Goal: Task Accomplishment & Management: Use online tool/utility

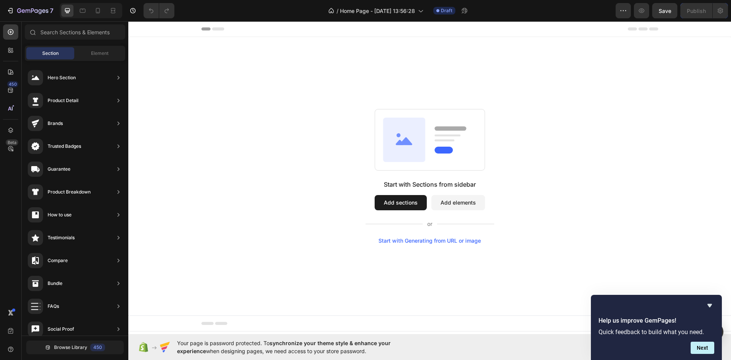
click at [398, 206] on button "Add sections" at bounding box center [400, 202] width 52 height 15
click at [400, 203] on button "Add sections" at bounding box center [400, 202] width 52 height 15
click at [457, 240] on div "Start with Generating from URL or image" at bounding box center [429, 240] width 102 height 6
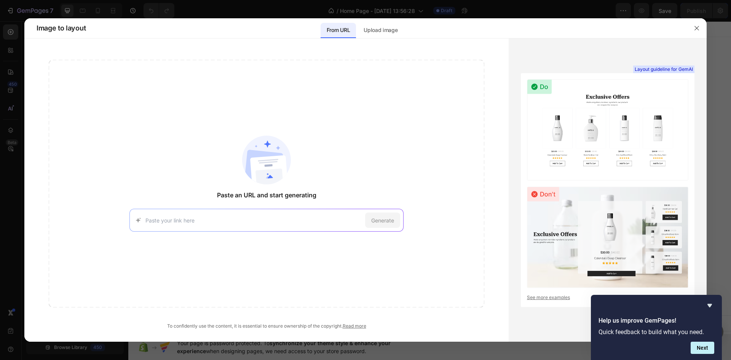
click at [245, 226] on div "Generate" at bounding box center [266, 220] width 274 height 23
click at [230, 217] on input at bounding box center [253, 220] width 217 height 8
paste input "[URL][DOMAIN_NAME]"
type input "[URL][DOMAIN_NAME]"
click at [387, 223] on span "Generate" at bounding box center [382, 220] width 23 height 8
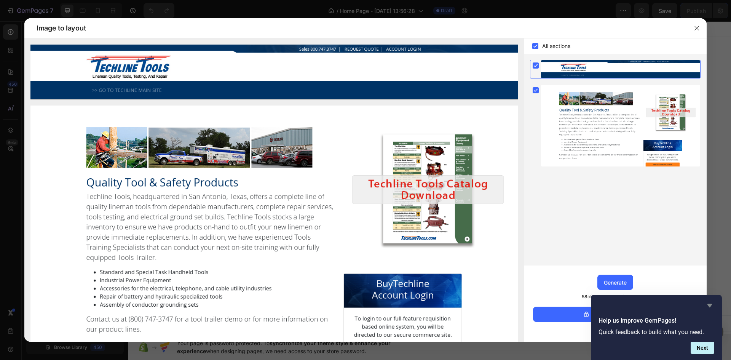
click at [710, 306] on icon "Hide survey" at bounding box center [709, 305] width 5 height 3
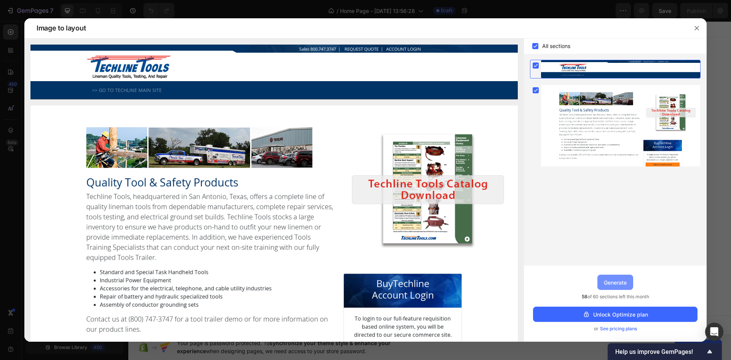
click at [608, 281] on div "Generate" at bounding box center [615, 282] width 23 height 8
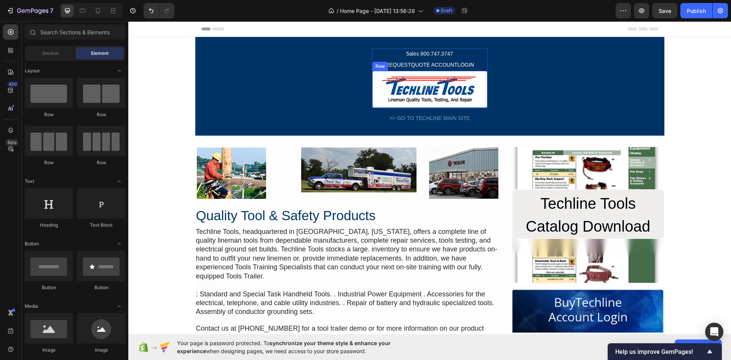
click at [372, 101] on div "Image Row" at bounding box center [430, 89] width 116 height 38
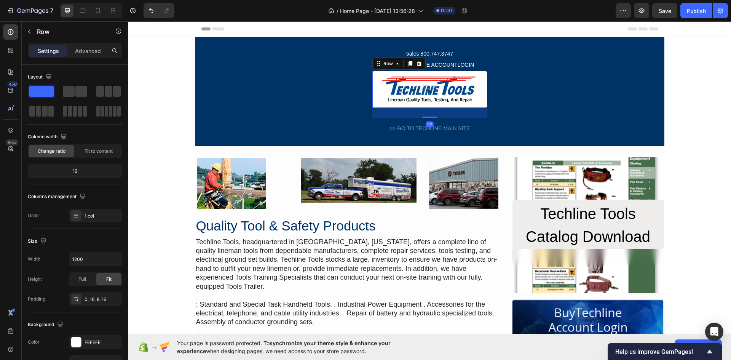
drag, startPoint x: 429, startPoint y: 108, endPoint x: 430, endPoint y: 118, distance: 10.3
click at [430, 118] on div at bounding box center [429, 117] width 15 height 2
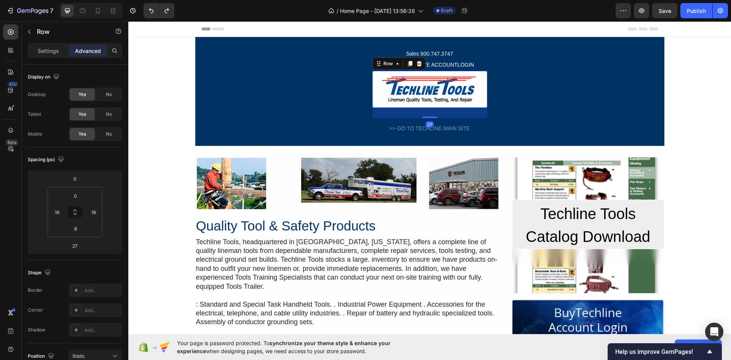
type input "0"
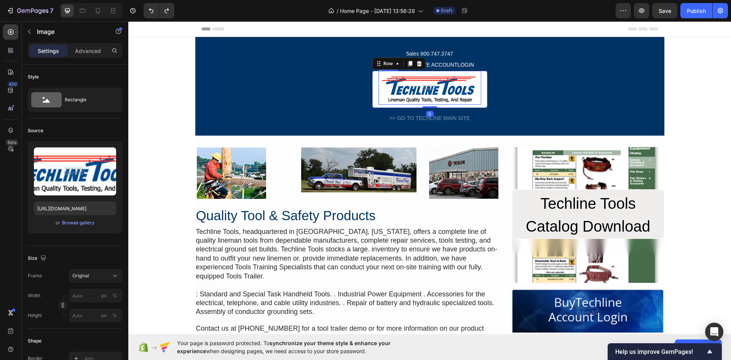
click at [445, 89] on img at bounding box center [429, 88] width 103 height 34
click at [92, 50] on p "Advanced" at bounding box center [88, 51] width 26 height 8
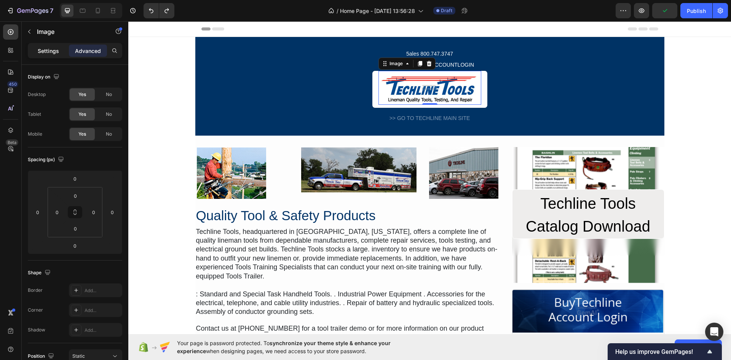
click at [55, 49] on p "Settings" at bounding box center [48, 51] width 21 height 8
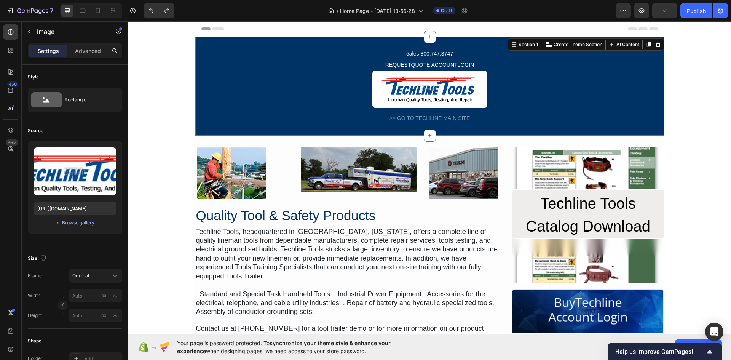
click at [325, 88] on div "5ales 800.747.3747 Text Block REQUESTQUOTE ACCOUNTLOGIN Text Block Image Row Ro…" at bounding box center [429, 86] width 469 height 76
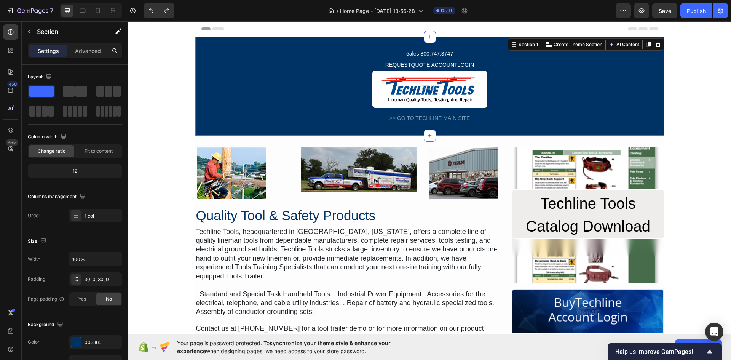
click at [297, 63] on div "5ales 800.747.3747 Text Block REQUESTQUOTE ACCOUNTLOGIN Text Block Image Row Ro…" at bounding box center [429, 86] width 469 height 76
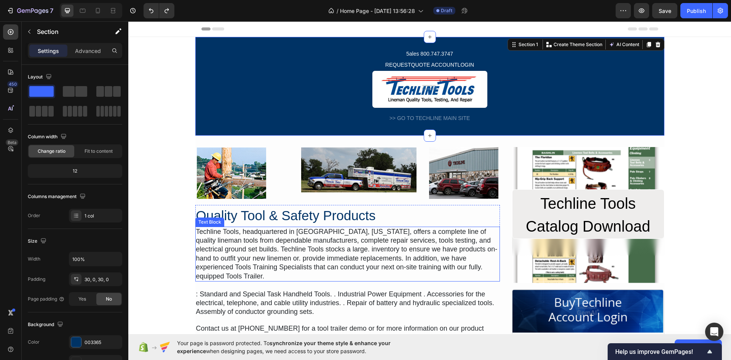
scroll to position [38, 0]
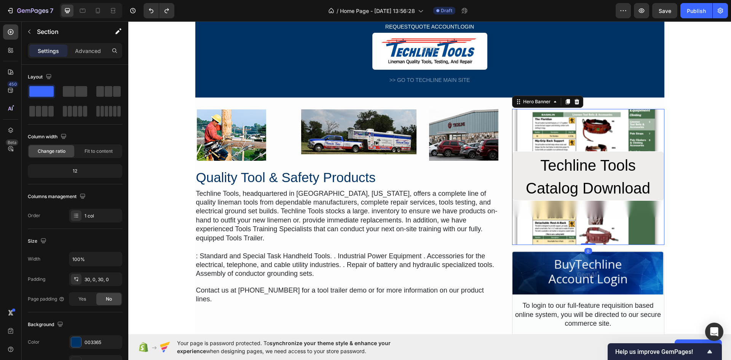
click at [564, 129] on div "Overlay" at bounding box center [588, 177] width 152 height 136
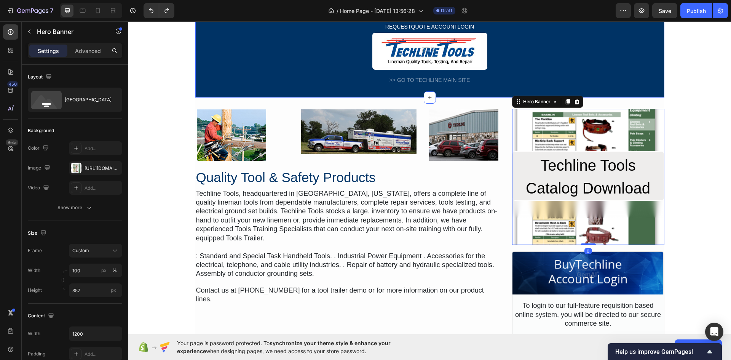
click at [533, 72] on div "5ales 800.747.3747 Text Block REQUESTQUOTE ACCOUNTLOGIN Text Block Image Row Ro…" at bounding box center [429, 48] width 469 height 76
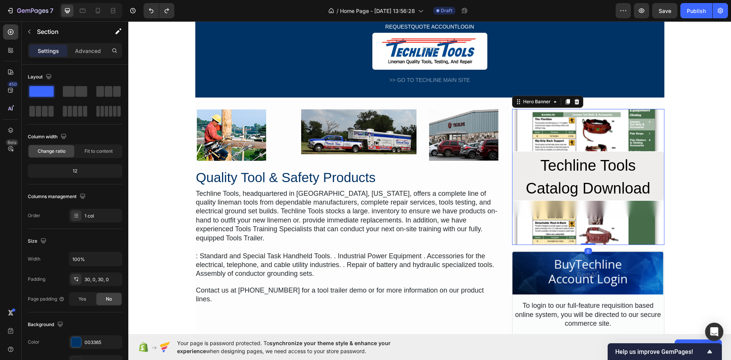
click at [547, 126] on div "Overlay" at bounding box center [588, 177] width 152 height 136
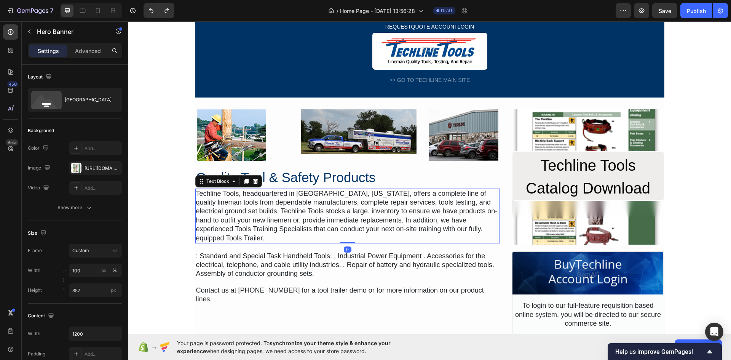
click at [374, 196] on div "Techline Tools, headquartered in [GEOGRAPHIC_DATA], [US_STATE], offers a comple…" at bounding box center [347, 215] width 304 height 55
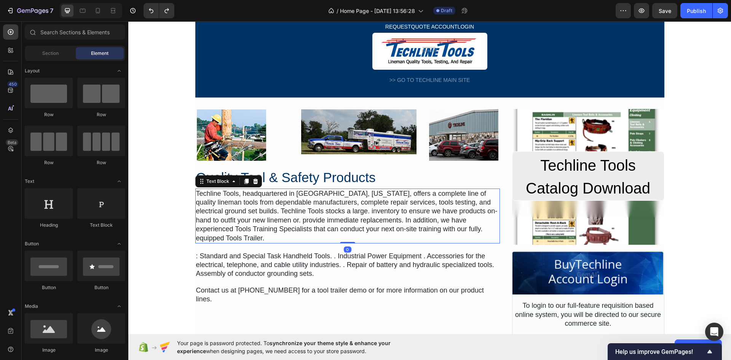
drag, startPoint x: 132, startPoint y: 164, endPoint x: 138, endPoint y: 168, distance: 6.7
click at [137, 167] on div "5ales 800.747.3747 Text Block REQUESTQUOTE ACCOUNTLOGIN Text Block Image Row Ro…" at bounding box center [429, 180] width 602 height 363
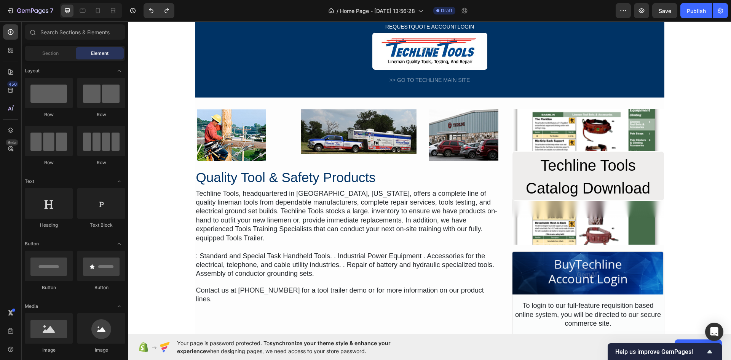
click at [171, 156] on div "5ales 800.747.3747 Text Block REQUESTQUOTE ACCOUNTLOGIN Text Block Image Row Ro…" at bounding box center [429, 180] width 602 height 363
click at [256, 140] on img at bounding box center [231, 135] width 69 height 52
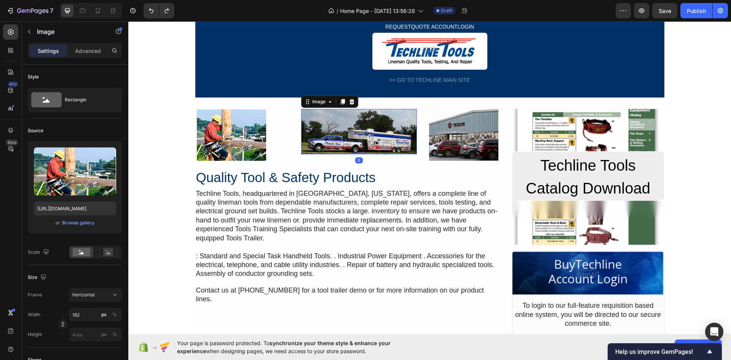
click at [343, 133] on img at bounding box center [358, 132] width 115 height 46
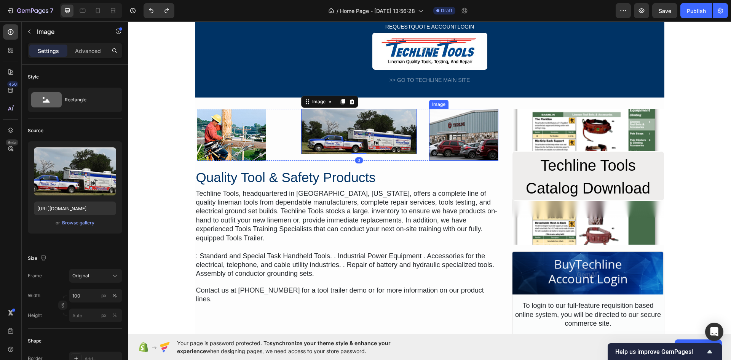
click at [449, 132] on img at bounding box center [463, 135] width 69 height 52
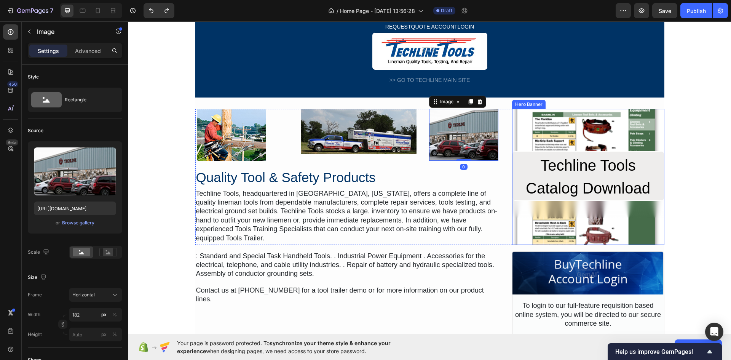
click at [556, 132] on div "Overlay" at bounding box center [588, 177] width 152 height 136
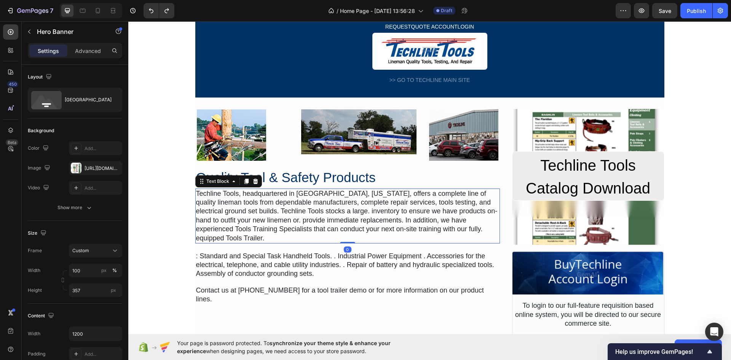
click at [381, 225] on div "Techline Tools, headquartered in [GEOGRAPHIC_DATA], [US_STATE], offers a comple…" at bounding box center [347, 215] width 304 height 55
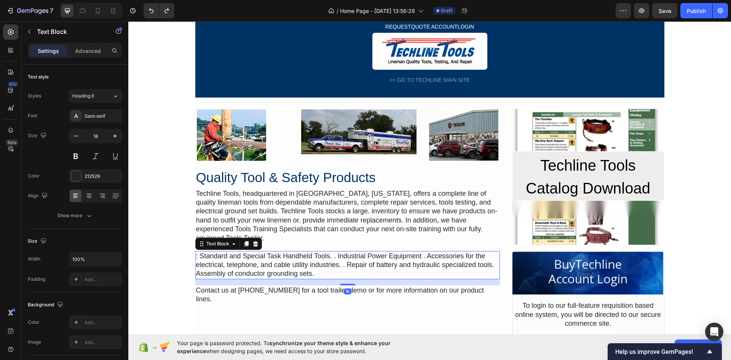
click at [377, 271] on div ": Standard and Special Task Handheld Tools. . Industrial Power Equipment . Acce…" at bounding box center [347, 265] width 304 height 28
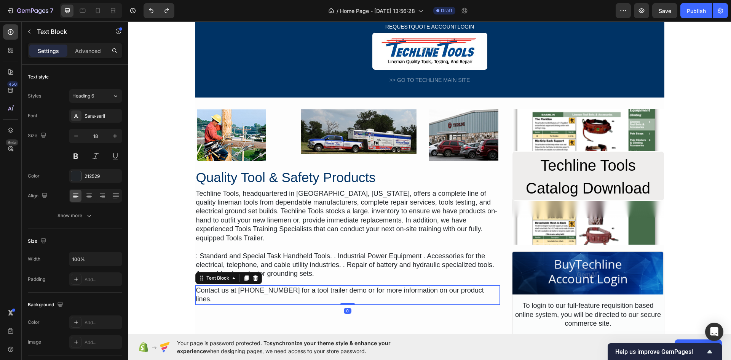
click at [378, 288] on div "Contact us at [PHONE_NUMBER] for a tool trailer demo or for more information on…" at bounding box center [347, 294] width 304 height 19
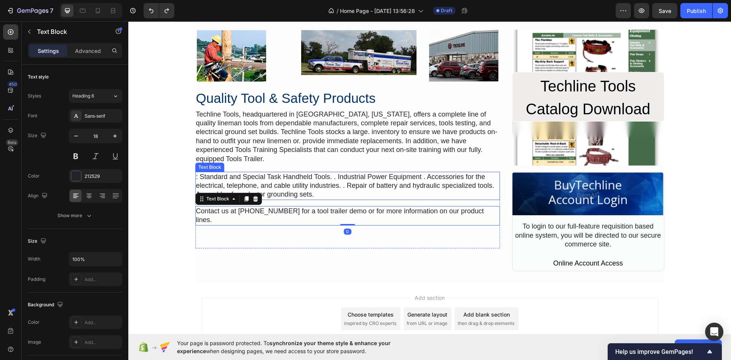
scroll to position [0, 0]
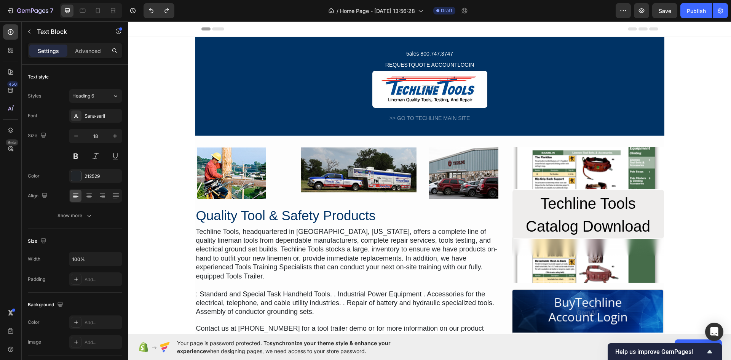
click at [175, 100] on div "5ales 800.747.3747 Text Block REQUESTQUOTE ACCOUNTLOGIN Text Block Image Row Ro…" at bounding box center [429, 218] width 602 height 363
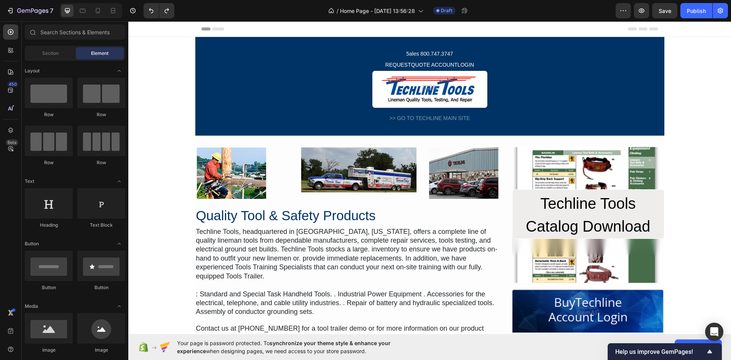
click at [168, 164] on div "5ales 800.747.3747 Text Block REQUESTQUOTE ACCOUNTLOGIN Text Block Image Row Ro…" at bounding box center [429, 218] width 602 height 363
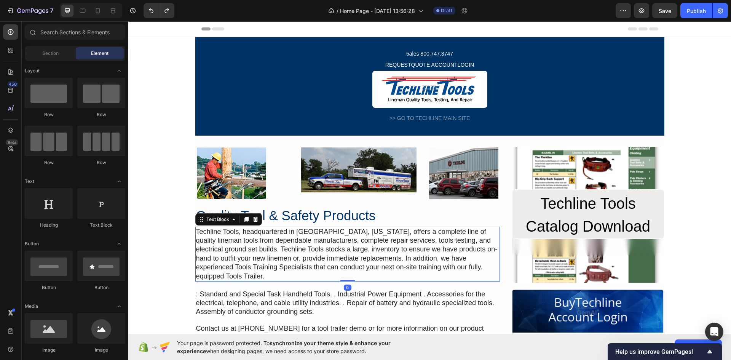
click at [198, 239] on div "Techline Tools, headquartered in [GEOGRAPHIC_DATA], [US_STATE], offers a comple…" at bounding box center [347, 253] width 304 height 55
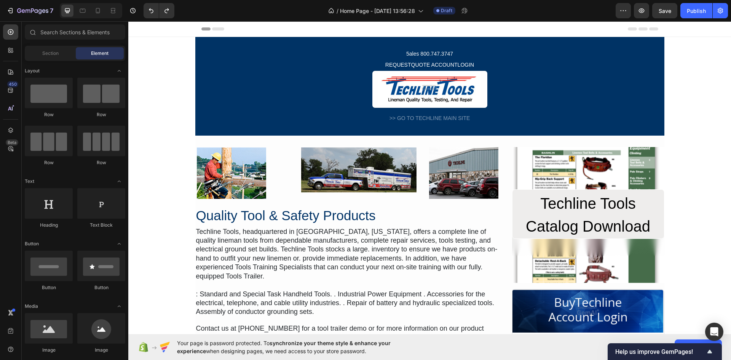
click at [171, 243] on div "5ales 800.747.3747 Text Block REQUESTQUOTE ACCOUNTLOGIN Text Block Image Row Ro…" at bounding box center [429, 218] width 602 height 363
click at [10, 31] on icon at bounding box center [11, 32] width 8 height 8
click at [64, 51] on div "Section" at bounding box center [50, 53] width 48 height 12
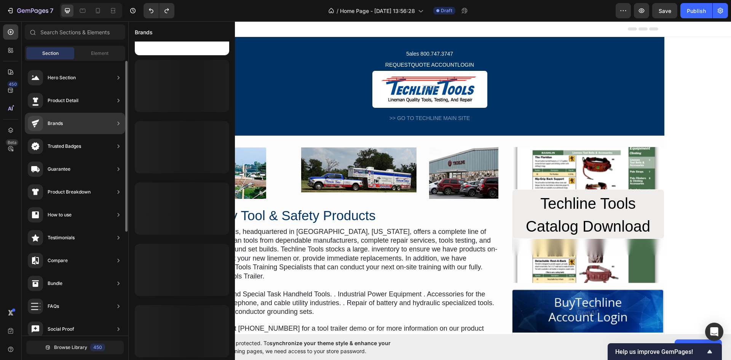
scroll to position [290, 0]
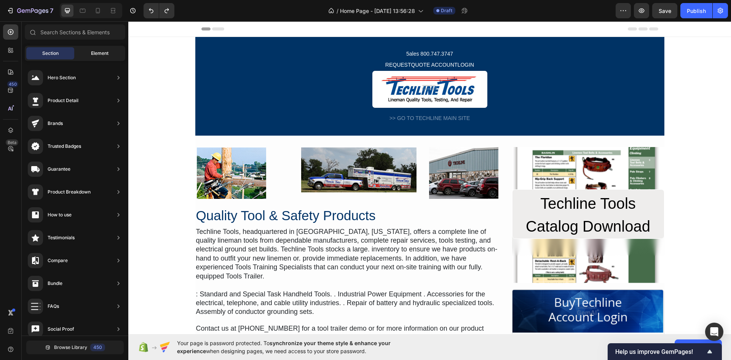
click at [95, 57] on div "Element" at bounding box center [100, 53] width 48 height 12
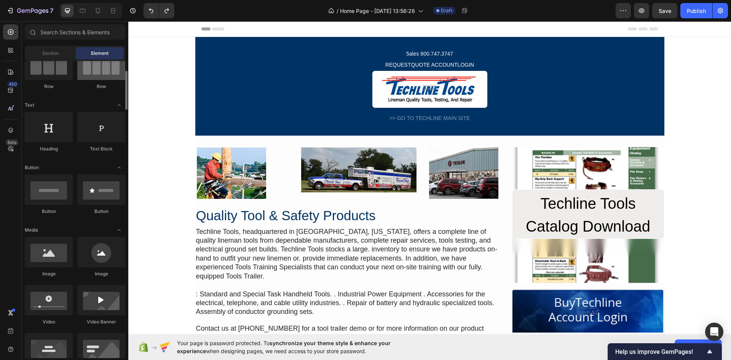
scroll to position [0, 0]
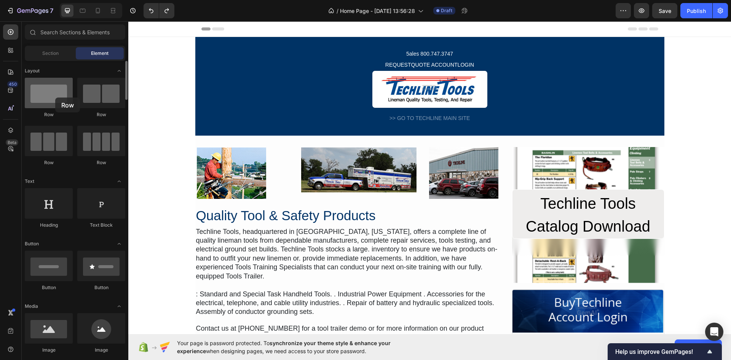
click at [55, 97] on div at bounding box center [49, 93] width 48 height 30
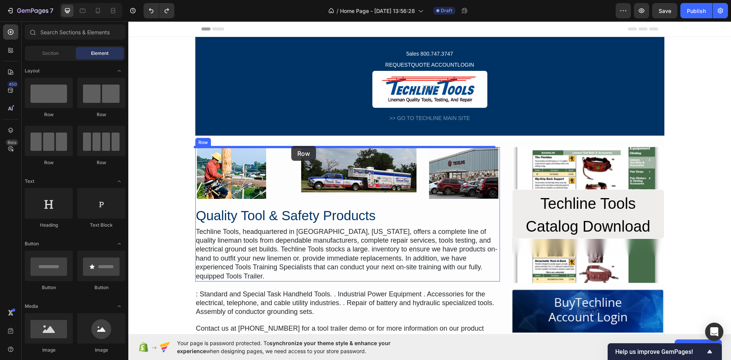
drag, startPoint x: 180, startPoint y: 118, endPoint x: 291, endPoint y: 146, distance: 114.8
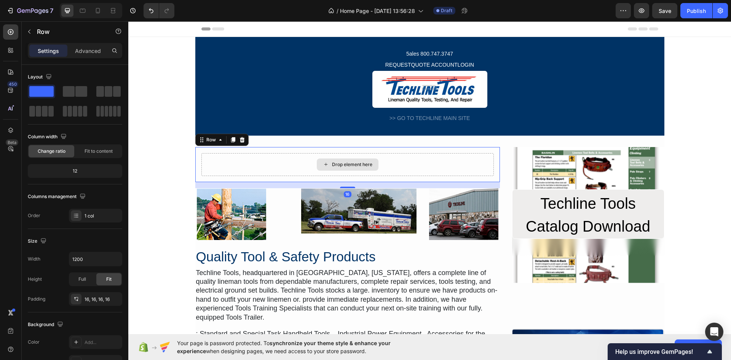
click at [277, 159] on div "Drop element here" at bounding box center [347, 164] width 292 height 23
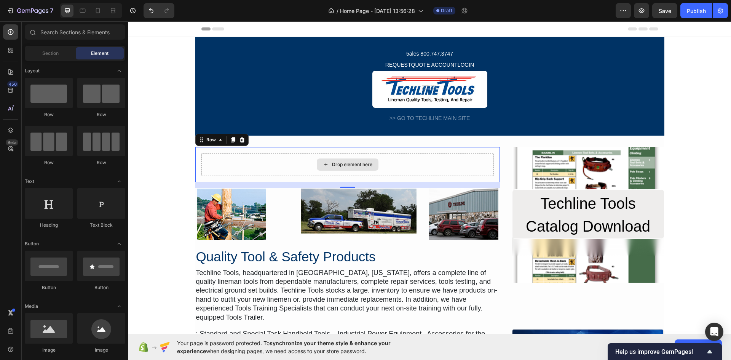
click at [332, 163] on div "Drop element here" at bounding box center [352, 164] width 40 height 6
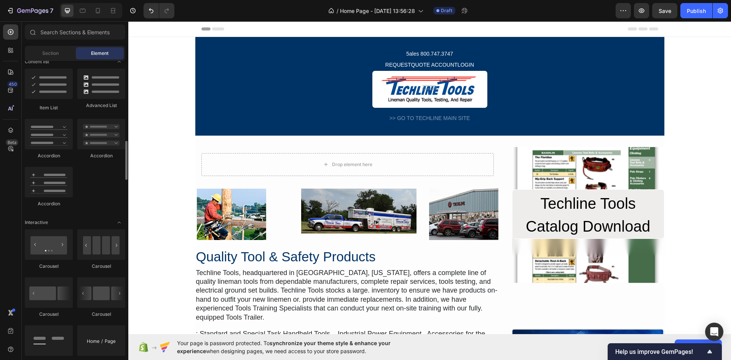
scroll to position [647, 0]
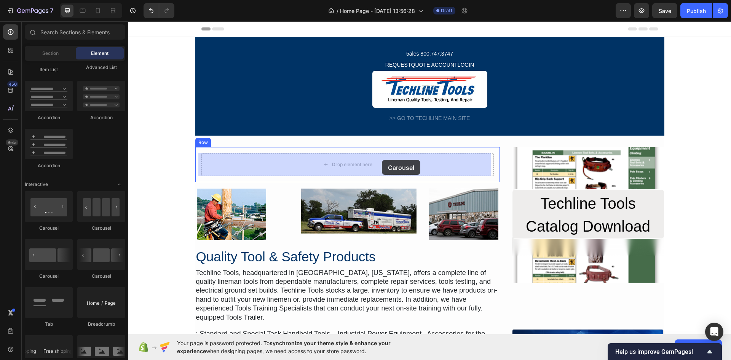
drag, startPoint x: 185, startPoint y: 230, endPoint x: 382, endPoint y: 160, distance: 209.2
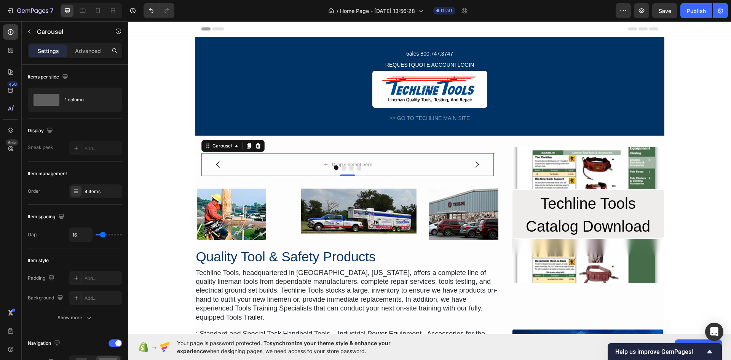
click at [206, 166] on div at bounding box center [347, 167] width 292 height 5
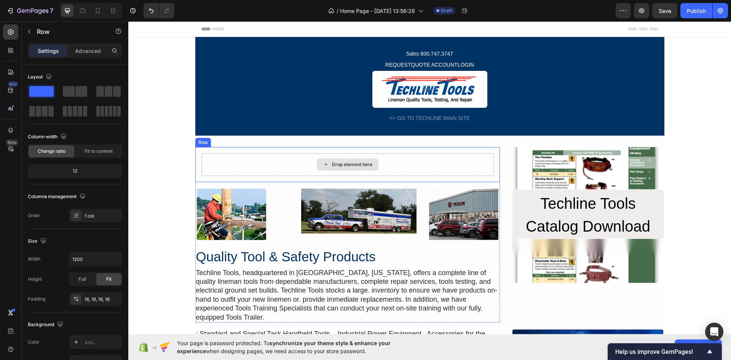
click at [292, 160] on div "Drop element here" at bounding box center [347, 164] width 292 height 23
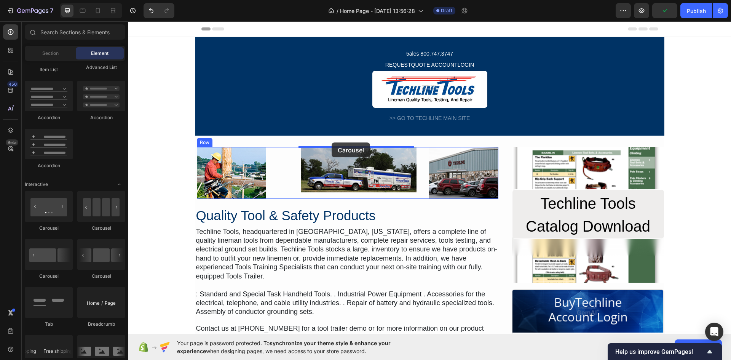
drag, startPoint x: 172, startPoint y: 229, endPoint x: 331, endPoint y: 143, distance: 180.8
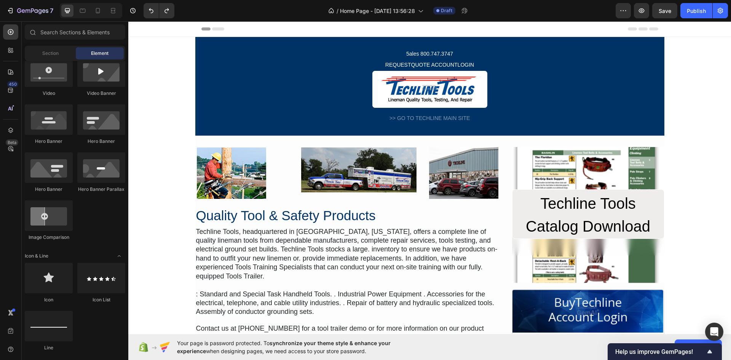
scroll to position [0, 0]
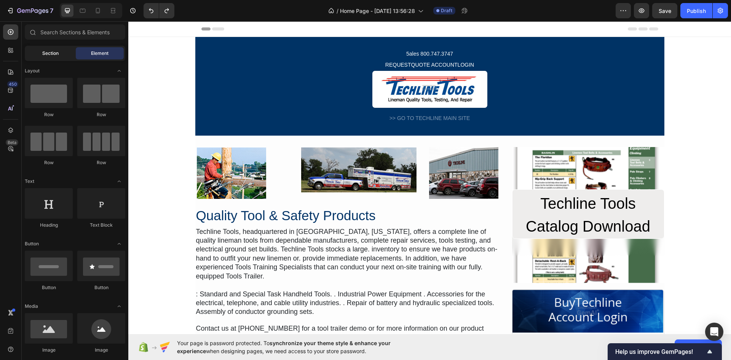
click at [46, 53] on span "Section" at bounding box center [50, 53] width 16 height 7
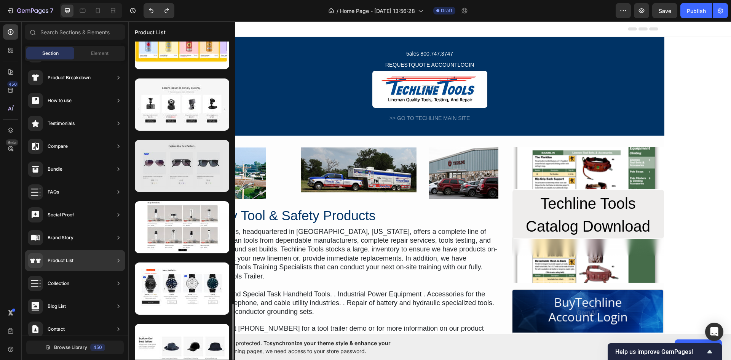
scroll to position [861, 0]
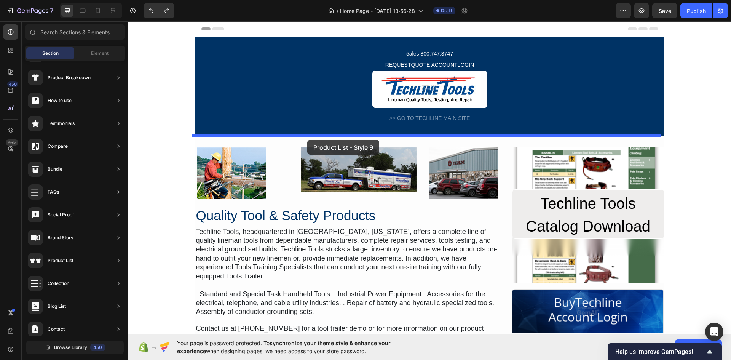
drag, startPoint x: 286, startPoint y: 147, endPoint x: 307, endPoint y: 140, distance: 22.5
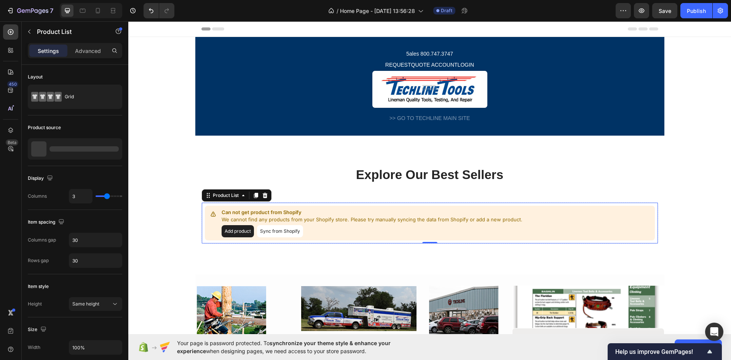
click at [314, 232] on div "Add product Sync from Shopify" at bounding box center [371, 231] width 301 height 12
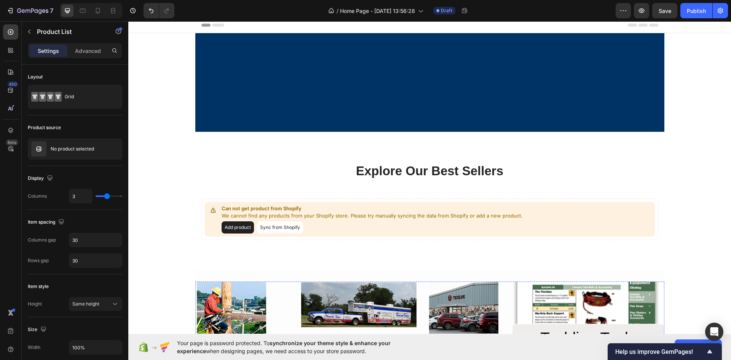
scroll to position [0, 0]
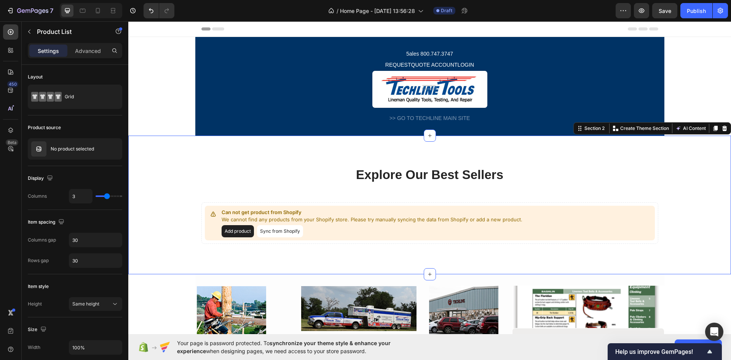
click at [188, 194] on div "Explore Our Best Sellers Heading Row Can not get product from Shopify We cannot…" at bounding box center [429, 205] width 591 height 78
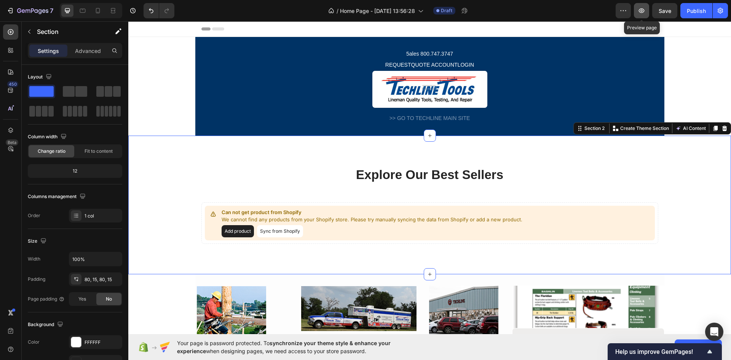
click at [644, 8] on icon "button" at bounding box center [641, 11] width 8 height 8
click at [660, 11] on span "Save" at bounding box center [664, 11] width 13 height 6
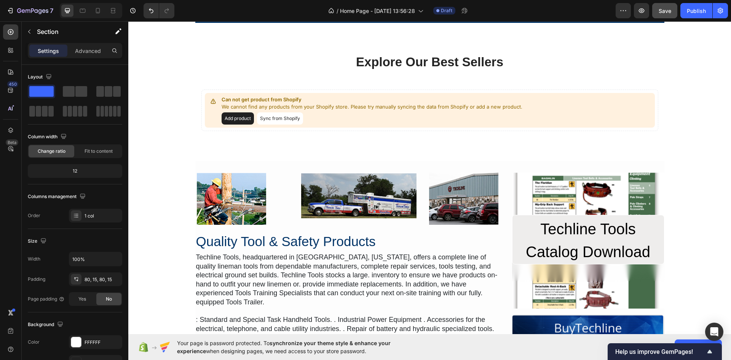
scroll to position [86, 0]
